Goal: Navigation & Orientation: Find specific page/section

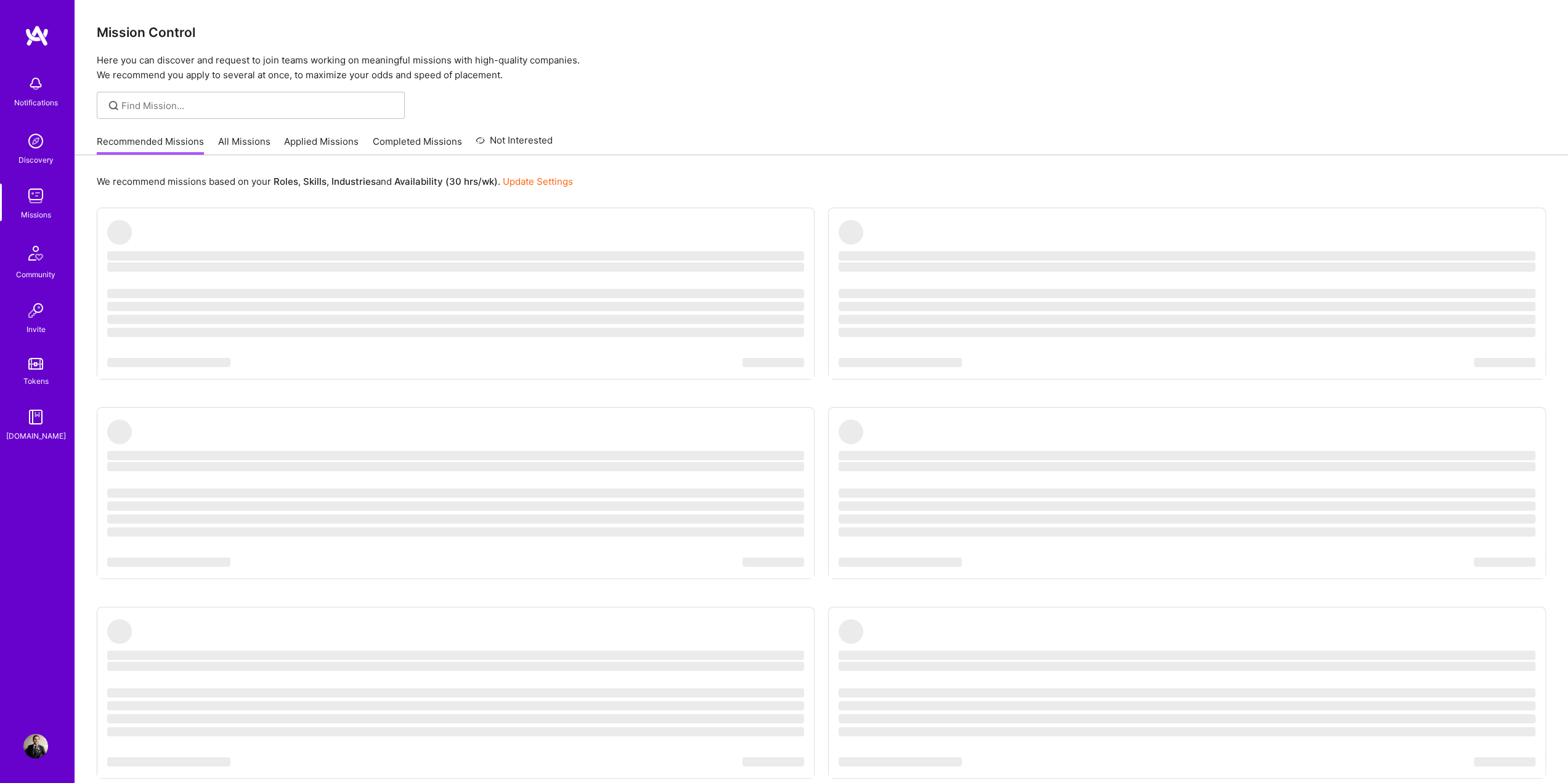
click at [815, 209] on ul "‌ ‌ ‌ ‌ ‌ ‌ ‌ ‌ ‌ ‌ ‌ ‌ ‌ ‌ ‌ ‌ ‌ ‌ ‌ ‌ ‌ ‌ ‌ ‌ ‌ ‌ ‌ ‌ ‌ ‌ ‌ ‌ ‌ ‌ ‌ ‌ ‌ ‌ ‌ ‌…" at bounding box center [821, 519] width 1449 height 623
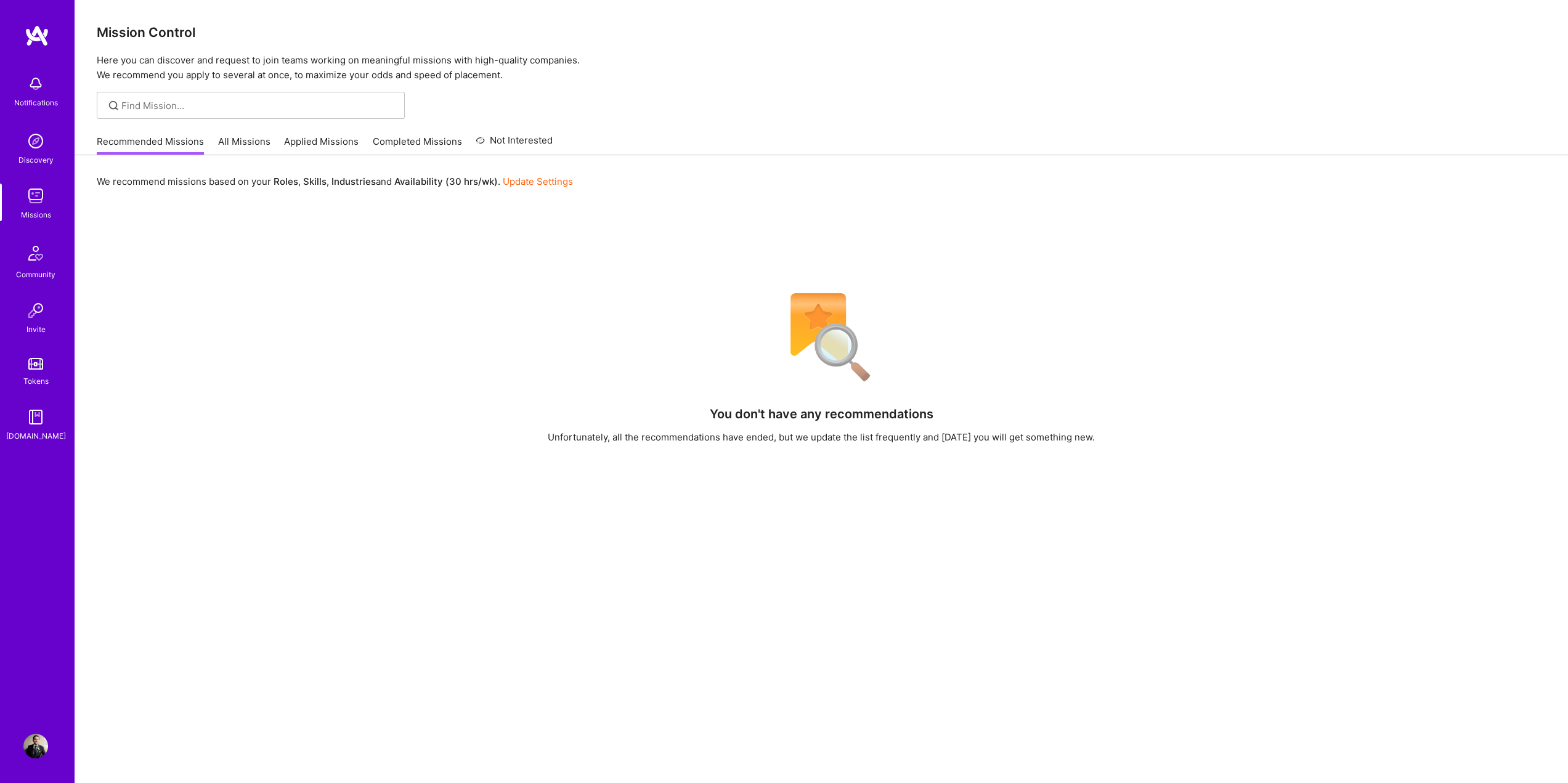
click at [236, 149] on link "All Missions" at bounding box center [244, 144] width 52 height 20
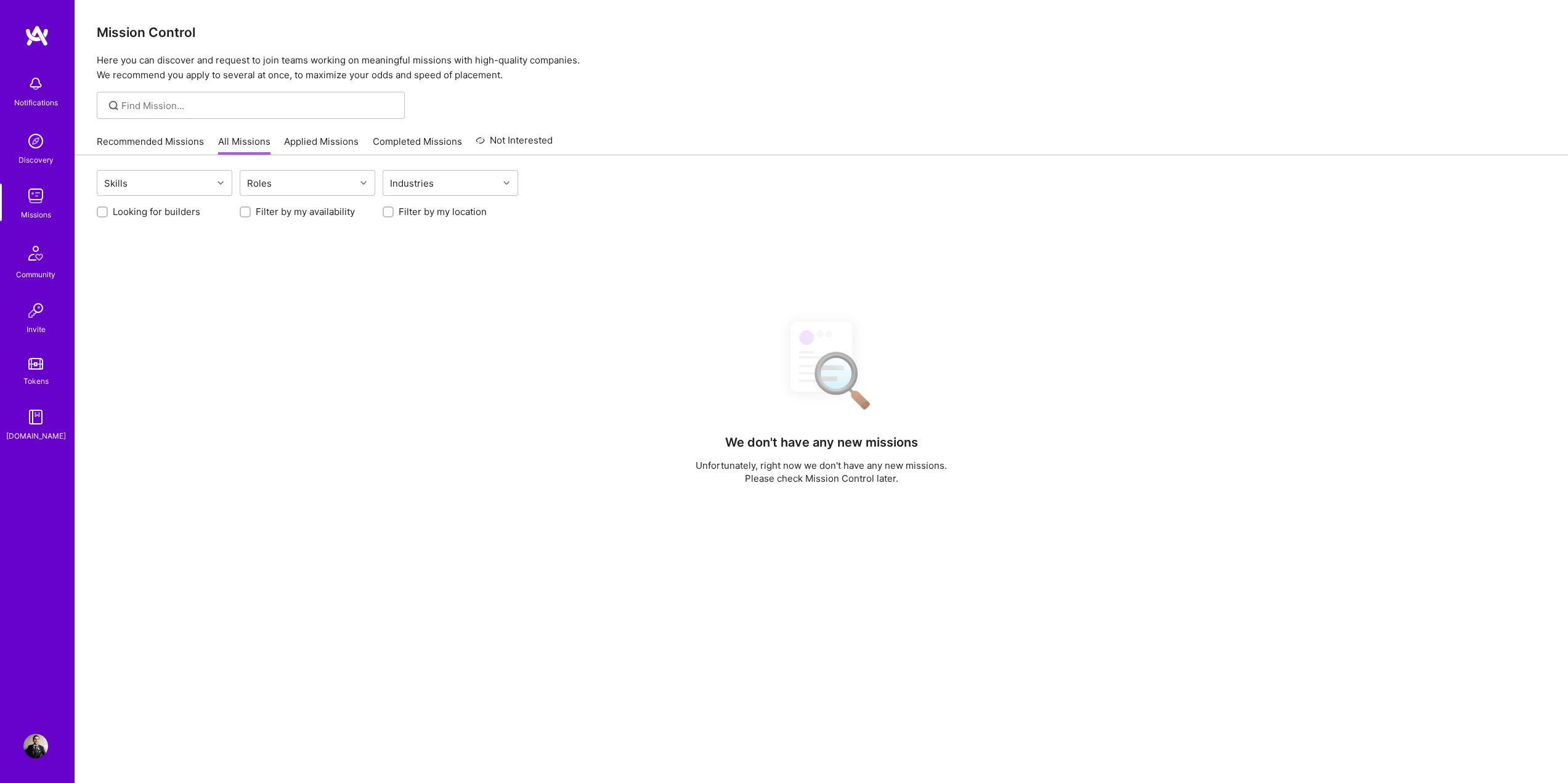
click at [298, 140] on link "Applied Missions" at bounding box center [320, 144] width 75 height 20
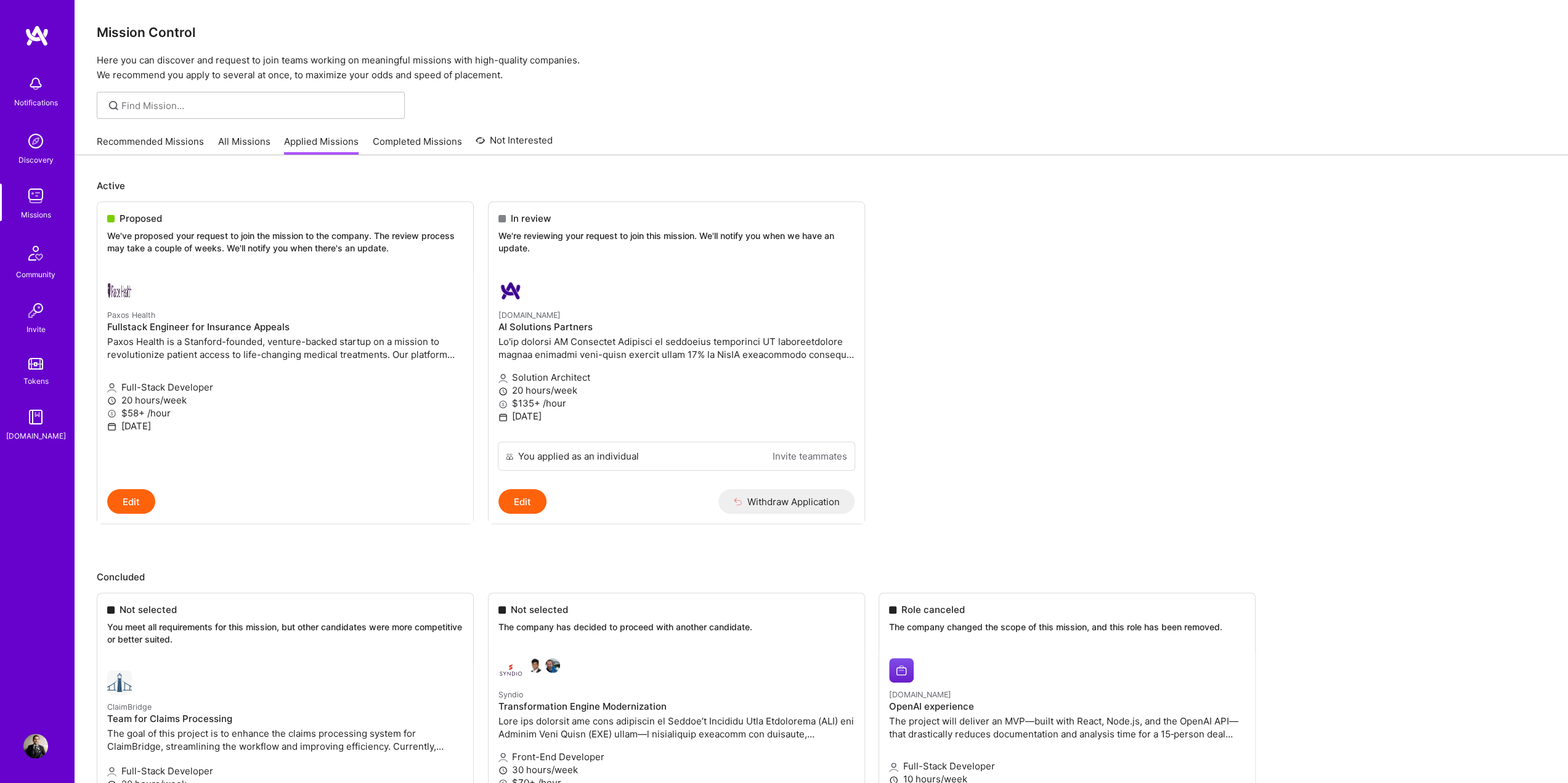
click at [404, 151] on link "Completed Missions" at bounding box center [417, 144] width 89 height 20
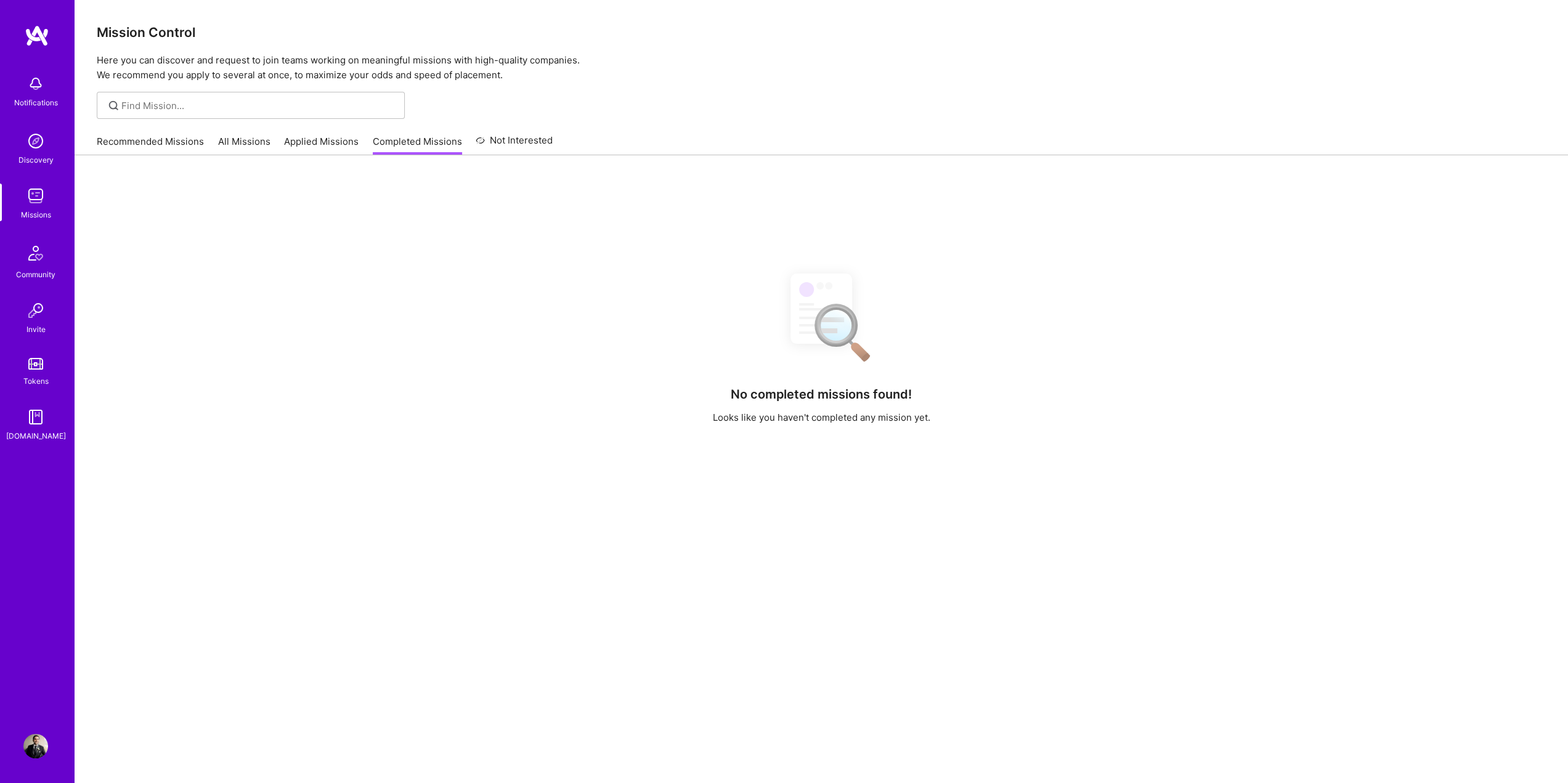
click at [481, 140] on icon at bounding box center [481, 140] width 10 height 14
click at [333, 139] on link "Applied Missions" at bounding box center [320, 144] width 75 height 20
